Goal: Information Seeking & Learning: Learn about a topic

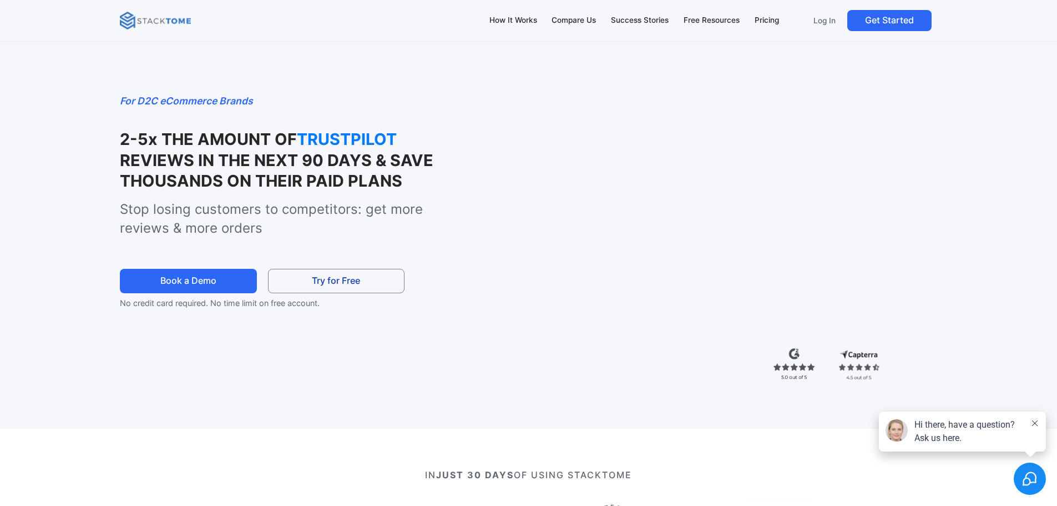
click at [83, 183] on div "For D2C eCommerce Brands 2-5x THE AMOUNT OF TRUSTPILOT REVIEWS IN THE NEXT 90 D…" at bounding box center [529, 225] width 932 height 406
click at [767, 18] on div "Pricing" at bounding box center [767, 20] width 24 height 12
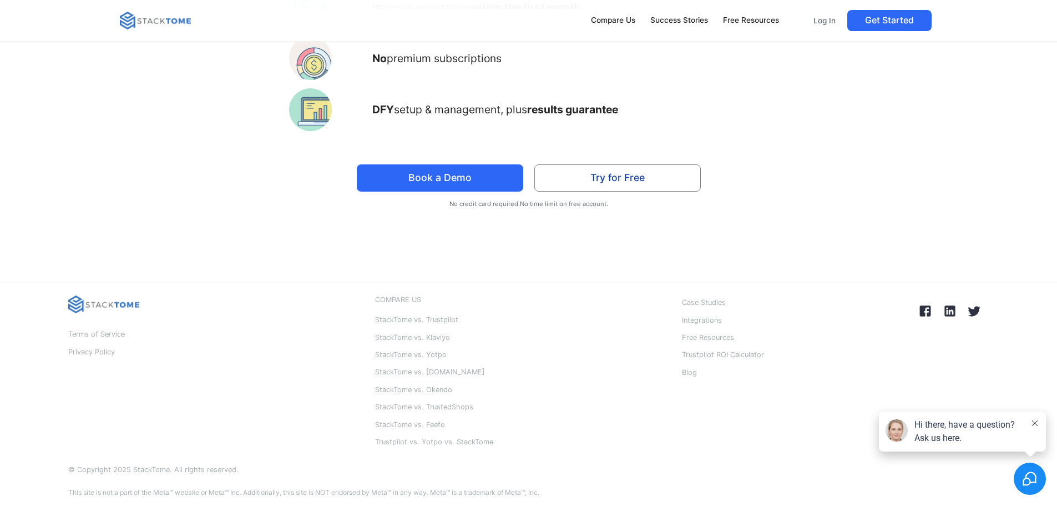
scroll to position [2882, 0]
click at [952, 314] on img at bounding box center [950, 311] width 20 height 20
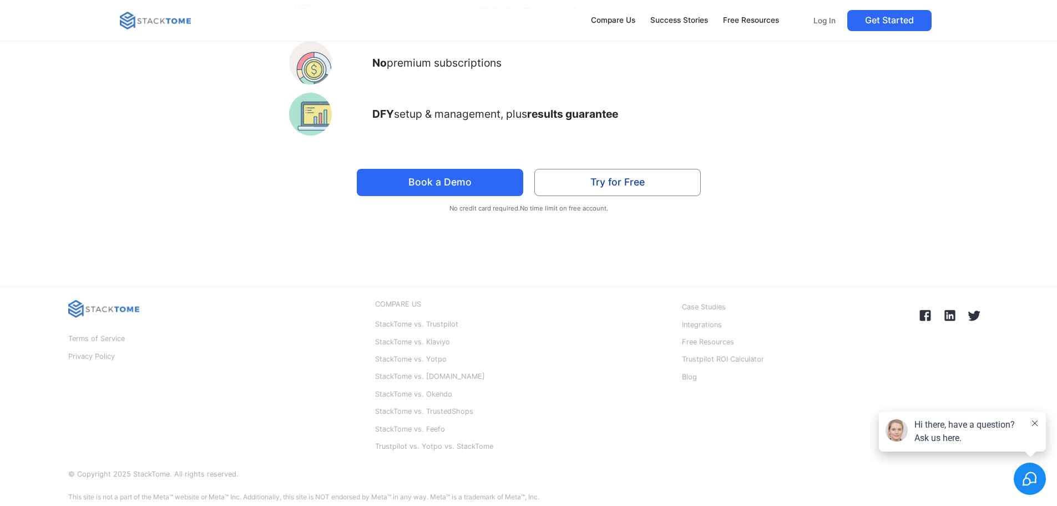
click at [133, 26] on img at bounding box center [155, 21] width 71 height 18
